Goal: Transaction & Acquisition: Obtain resource

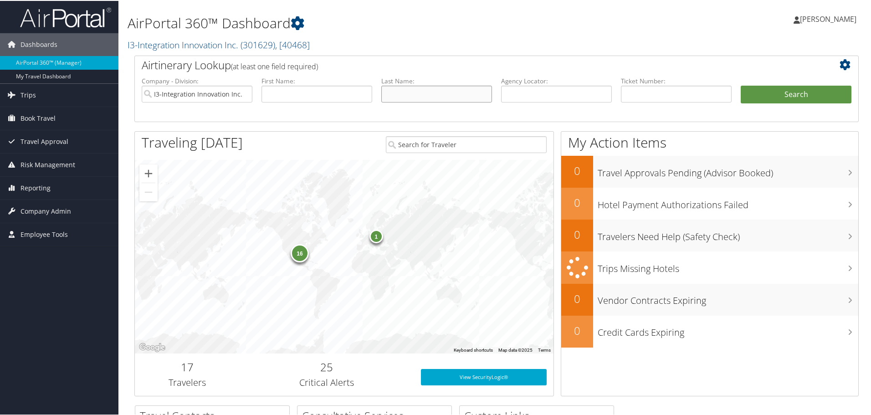
click at [405, 100] on input "text" at bounding box center [436, 93] width 111 height 17
type input "shreve"
click at [741, 85] on button "Search" at bounding box center [796, 94] width 111 height 18
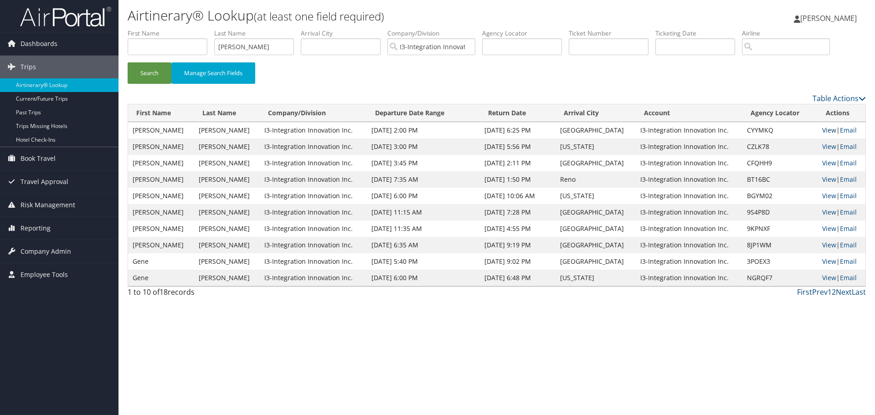
click at [822, 132] on link "View" at bounding box center [829, 130] width 14 height 9
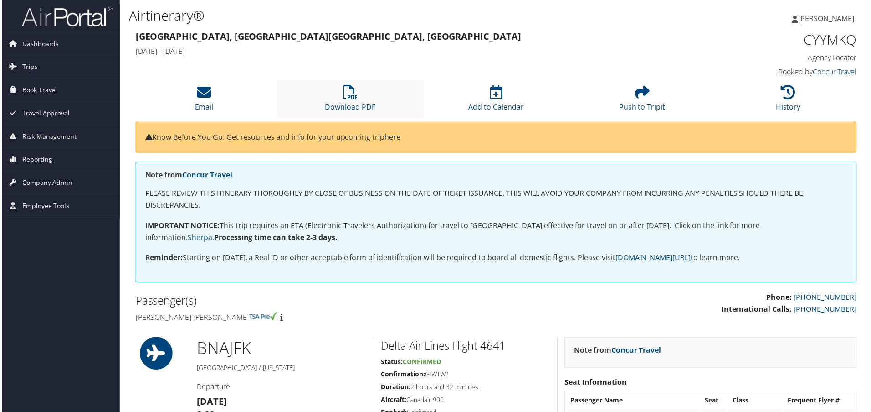
click at [365, 91] on li "Download PDF" at bounding box center [350, 99] width 147 height 37
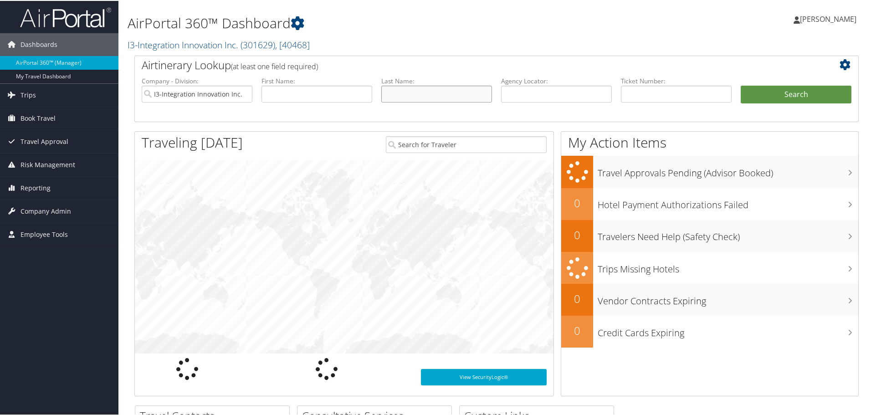
click at [407, 100] on input "text" at bounding box center [436, 93] width 111 height 17
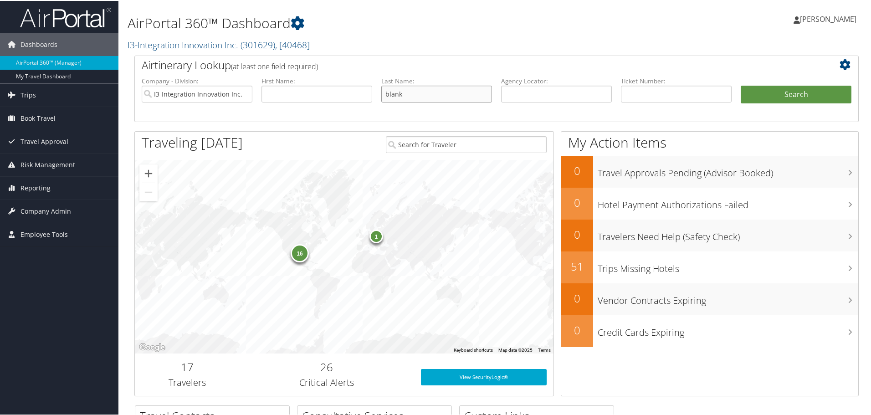
type input "blank"
click at [741, 85] on button "Search" at bounding box center [796, 94] width 111 height 18
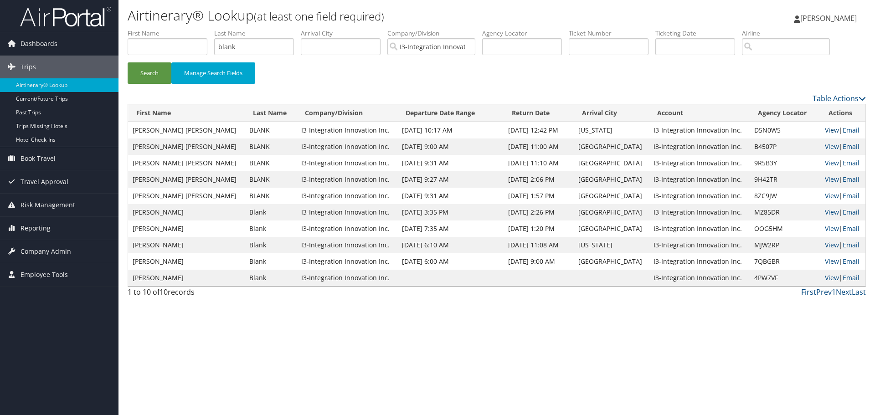
click at [825, 131] on link "View" at bounding box center [832, 130] width 14 height 9
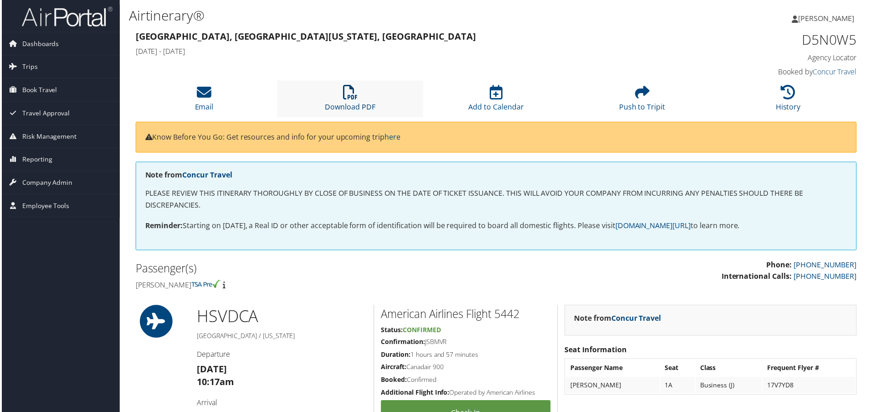
click at [351, 99] on icon at bounding box center [350, 92] width 15 height 15
